Goal: Check status: Check status

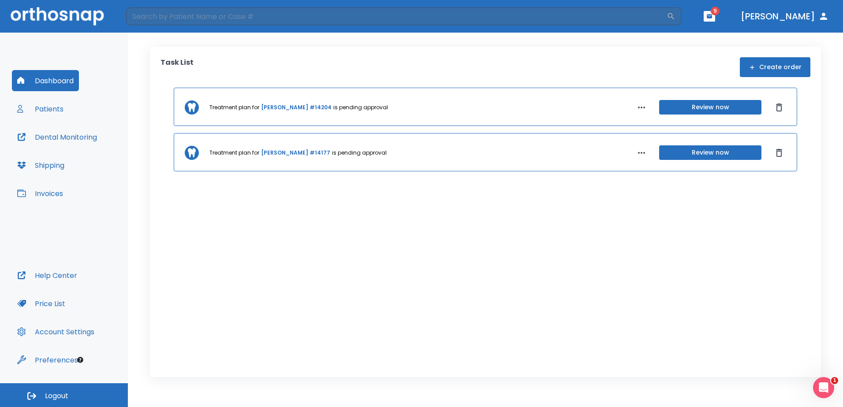
click at [715, 20] on button "button" at bounding box center [708, 16] width 11 height 11
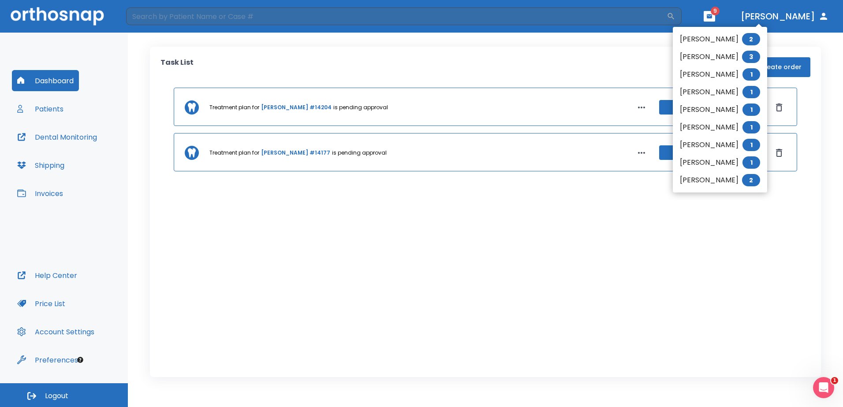
click at [719, 36] on li "Denise Veloso 2" at bounding box center [720, 39] width 94 height 18
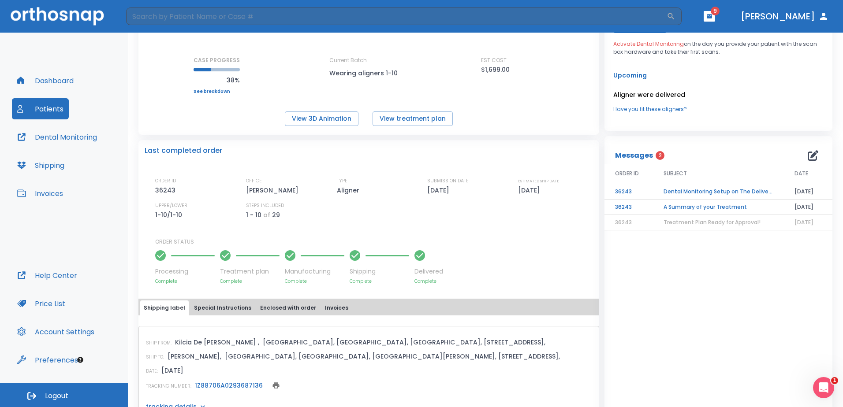
scroll to position [134, 0]
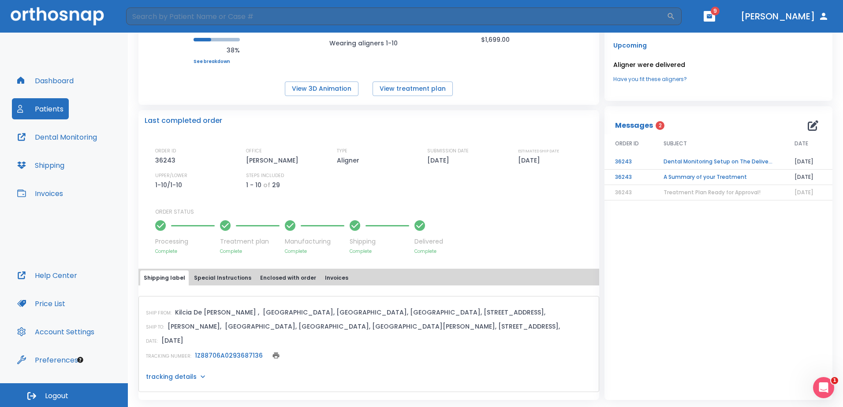
click at [239, 353] on link "1Z88706A0293687136" at bounding box center [229, 355] width 68 height 9
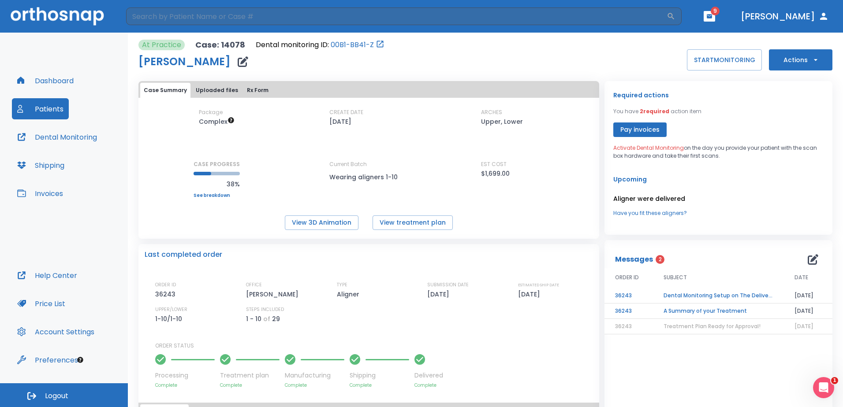
click at [712, 15] on icon "button" at bounding box center [708, 16] width 5 height 4
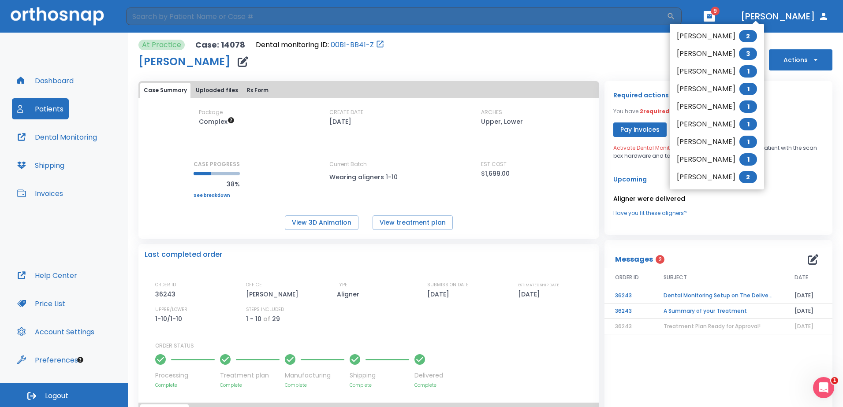
click at [704, 184] on li "Tara Smith 2" at bounding box center [716, 177] width 94 height 18
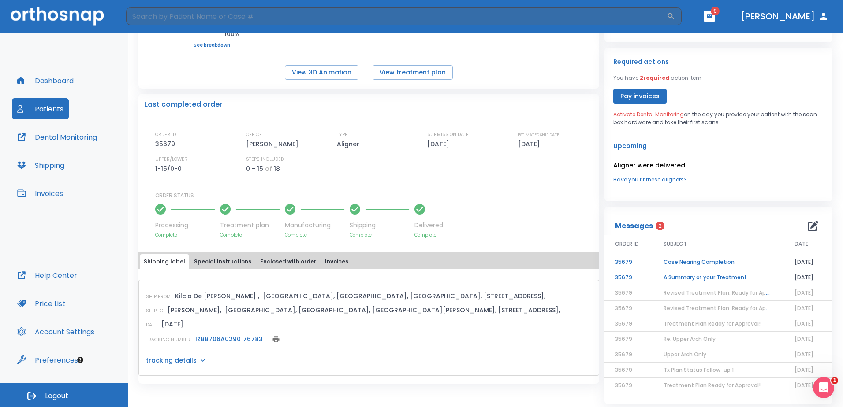
scroll to position [155, 0]
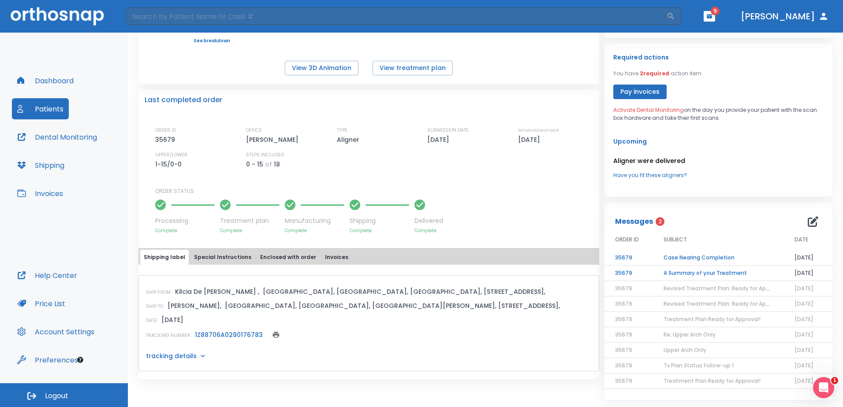
click at [697, 272] on td "A Summary of your Treatment" at bounding box center [718, 273] width 131 height 15
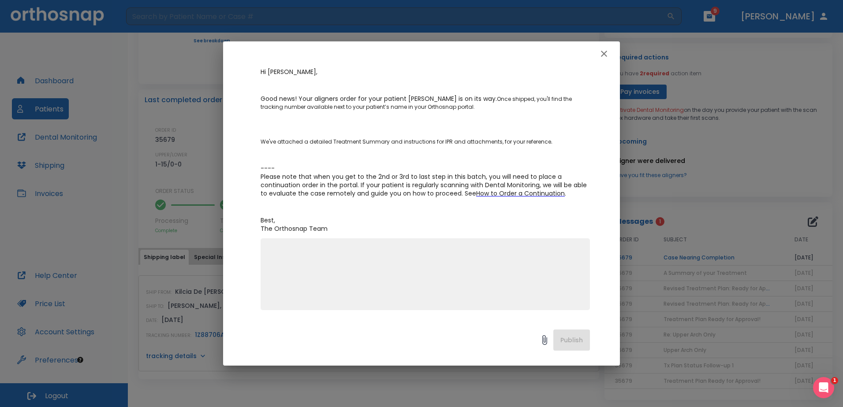
scroll to position [0, 0]
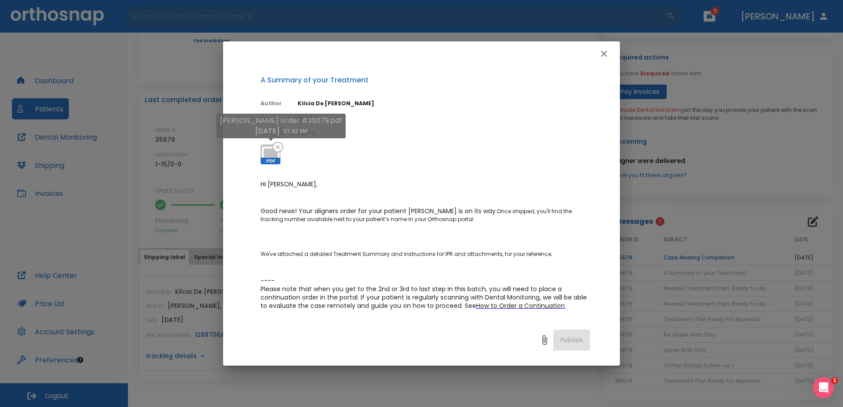
click at [270, 156] on icon at bounding box center [270, 154] width 21 height 21
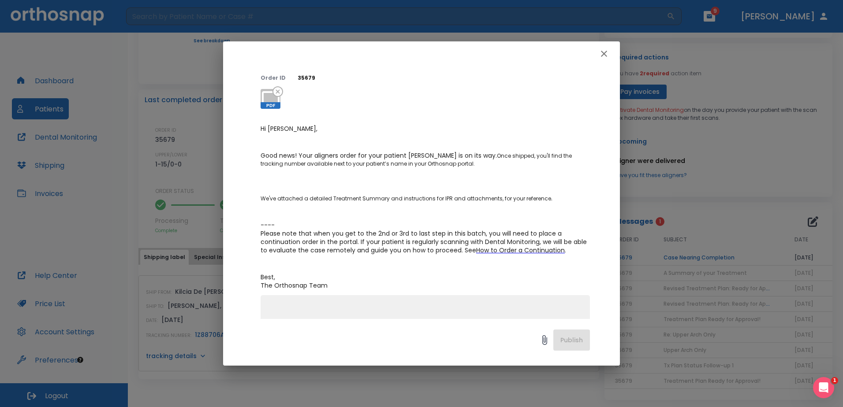
scroll to position [112, 0]
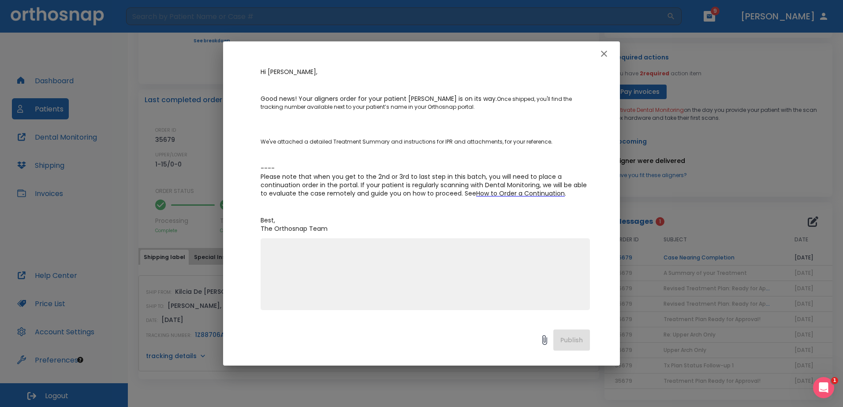
click at [600, 53] on icon "button" at bounding box center [604, 53] width 11 height 11
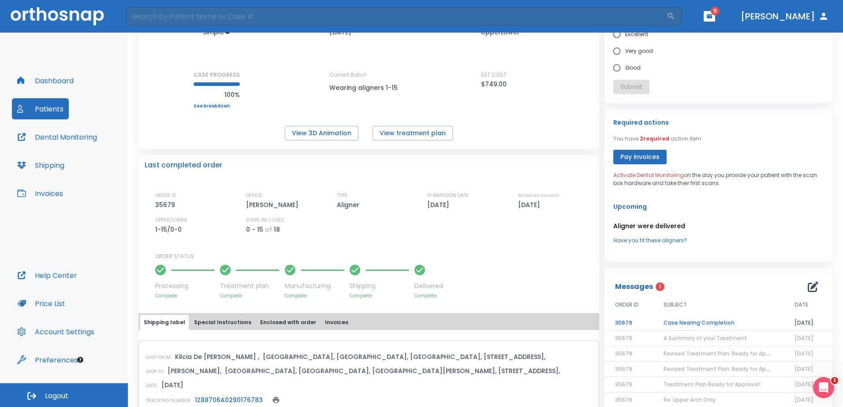
scroll to position [0, 0]
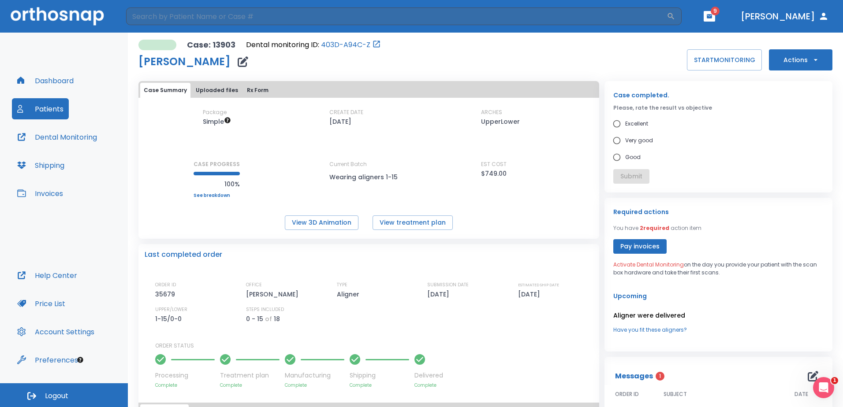
click at [712, 18] on icon "button" at bounding box center [709, 16] width 6 height 6
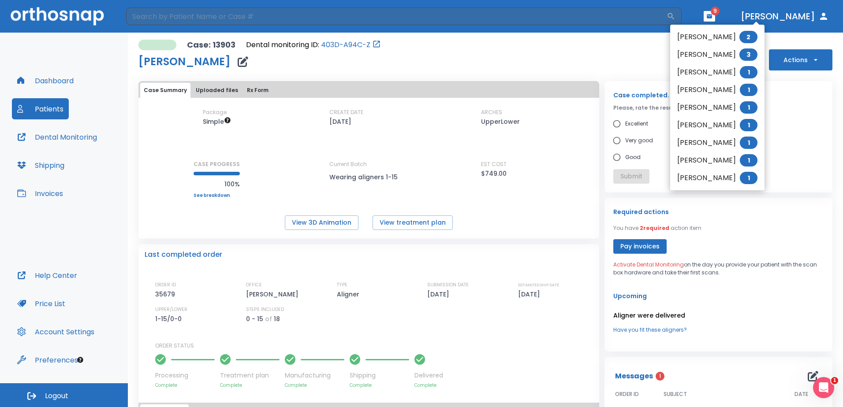
click at [707, 30] on li "Denise Veloso 2" at bounding box center [717, 37] width 94 height 18
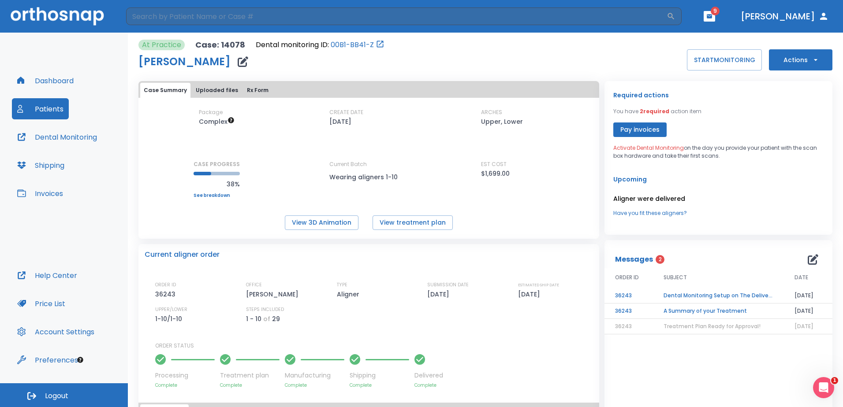
click at [697, 310] on td "A Summary of your Treatment" at bounding box center [718, 311] width 131 height 15
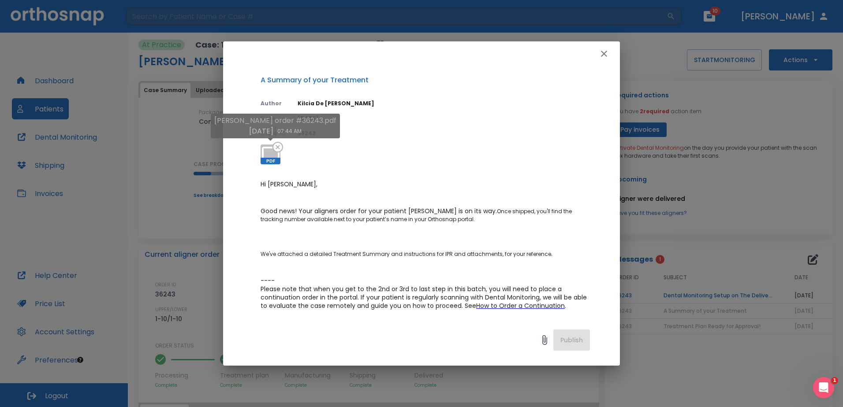
click at [266, 156] on icon at bounding box center [270, 154] width 21 height 21
click at [541, 15] on div "A Summary of your Treatment Author Kilcia De Jesus Date 09/23/25 Order ID 36243…" at bounding box center [421, 203] width 843 height 407
click at [604, 51] on icon "button" at bounding box center [604, 53] width 11 height 11
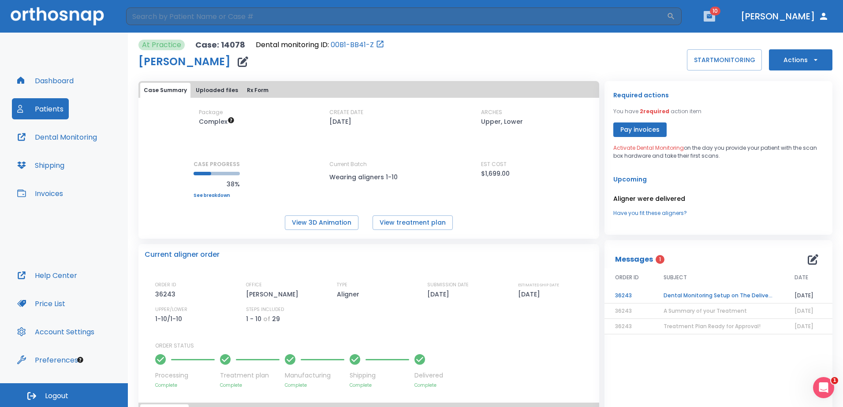
click at [712, 15] on icon "button" at bounding box center [709, 16] width 6 height 6
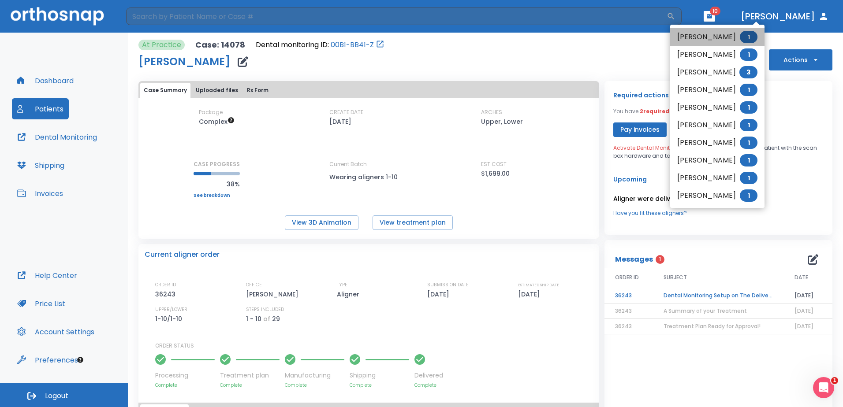
click at [724, 33] on li "[PERSON_NAME] 1" at bounding box center [717, 37] width 94 height 18
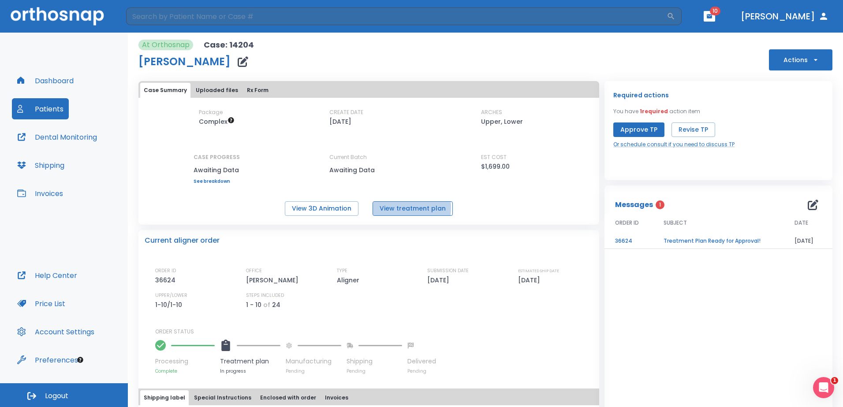
click at [394, 208] on button "View treatment plan" at bounding box center [412, 208] width 80 height 15
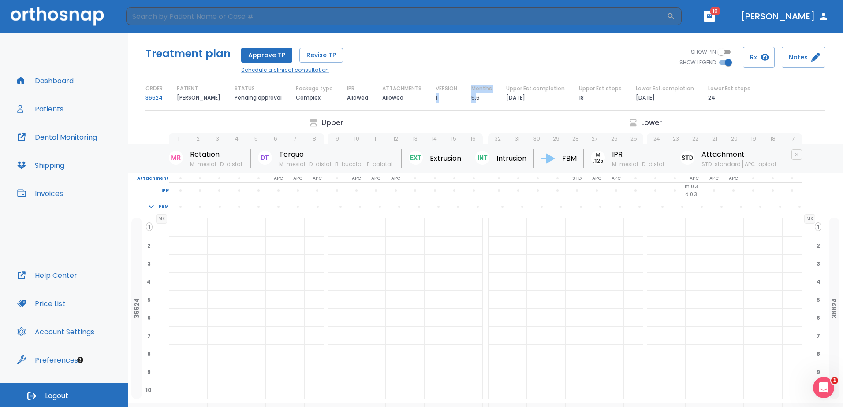
drag, startPoint x: 461, startPoint y: 96, endPoint x: 476, endPoint y: 98, distance: 14.3
click at [476, 98] on div "ORDER 36624 PATIENT [PERSON_NAME] STATUS Pending approval Package type Complex …" at bounding box center [485, 94] width 680 height 19
drag, startPoint x: 476, startPoint y: 98, endPoint x: 483, endPoint y: 98, distance: 7.5
click at [483, 98] on div "Months 5.6" at bounding box center [481, 94] width 21 height 19
drag, startPoint x: 470, startPoint y: 97, endPoint x: 480, endPoint y: 97, distance: 10.6
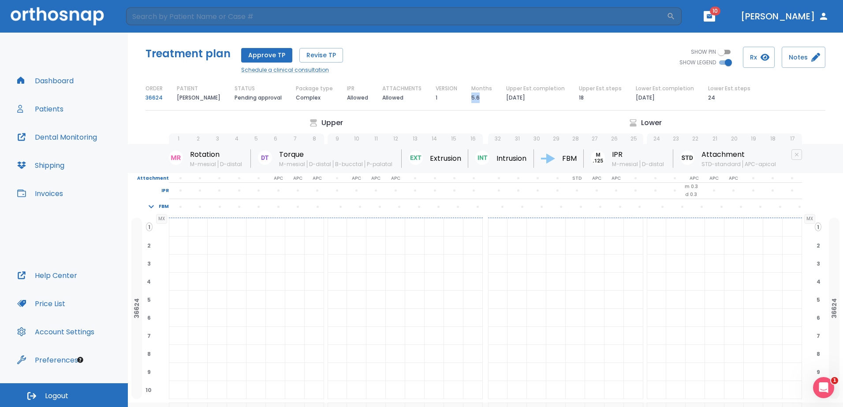
click at [480, 97] on div "Months 5.6" at bounding box center [481, 94] width 21 height 19
drag, startPoint x: 480, startPoint y: 97, endPoint x: 436, endPoint y: 77, distance: 48.5
click at [436, 77] on div "Treatment plan Approve TP Revise TP Schedule a clinical consultation SHOW PIN S…" at bounding box center [485, 75] width 715 height 85
click at [715, 21] on button "button" at bounding box center [708, 16] width 11 height 11
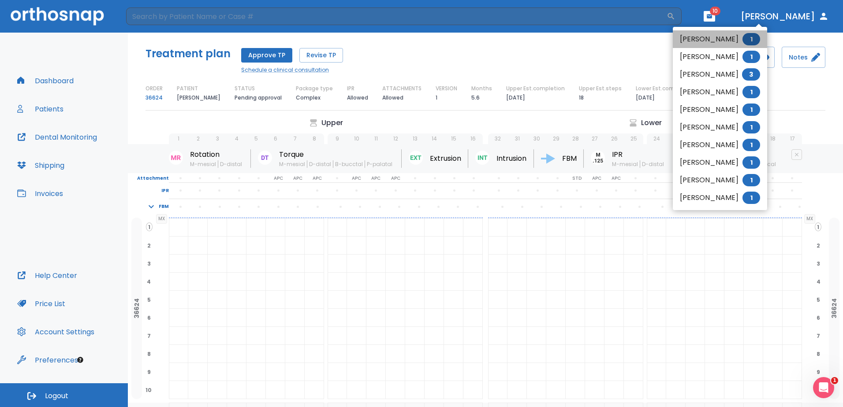
click at [725, 41] on li "[PERSON_NAME] 1" at bounding box center [720, 39] width 94 height 18
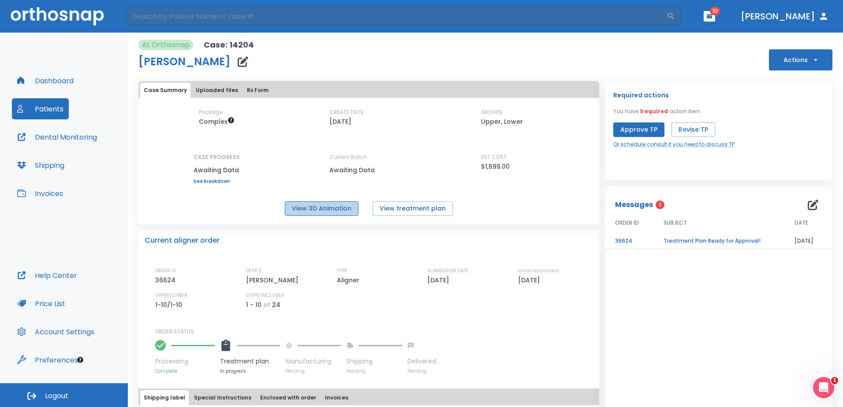
click at [338, 207] on button "View 3D Animation" at bounding box center [322, 208] width 74 height 15
click at [718, 266] on div "Messages 1 ORDER ID SUBJECT DATE 36624 Treatment Plan Ready for Approval! [DATE]" at bounding box center [718, 321] width 228 height 271
click at [712, 15] on icon "button" at bounding box center [708, 16] width 5 height 4
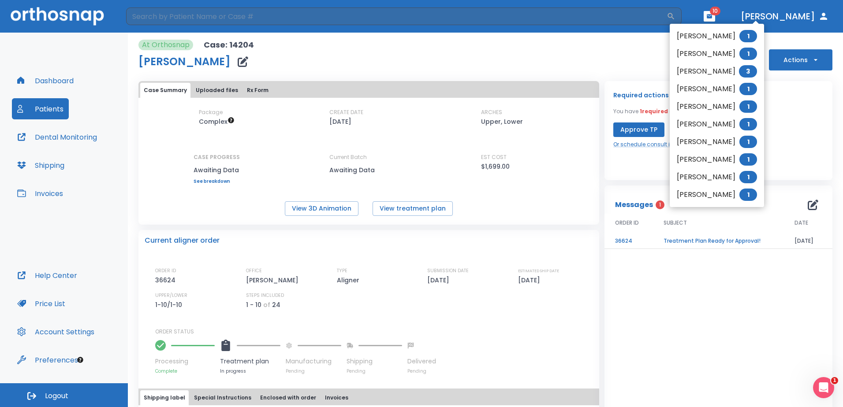
click at [811, 123] on div at bounding box center [421, 203] width 843 height 407
